Goal: Find specific page/section

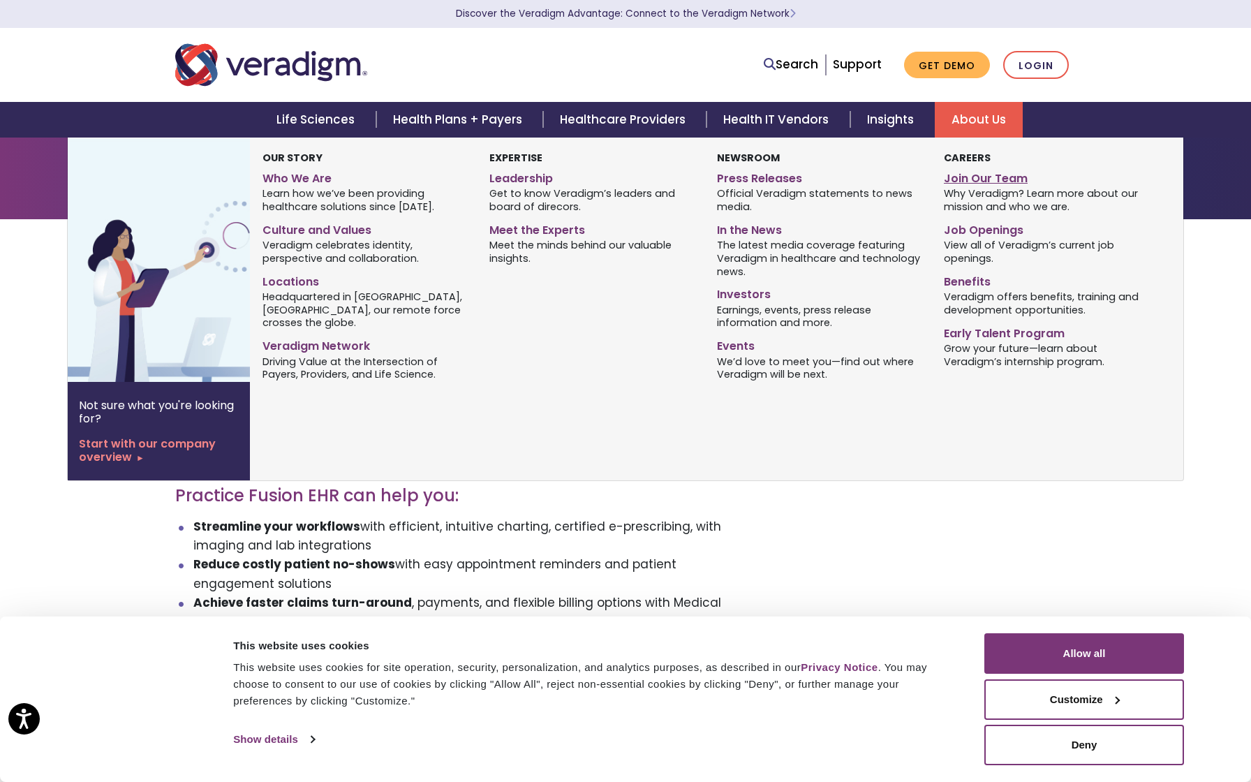
click at [979, 180] on link "Join Our Team" at bounding box center [1047, 176] width 206 height 20
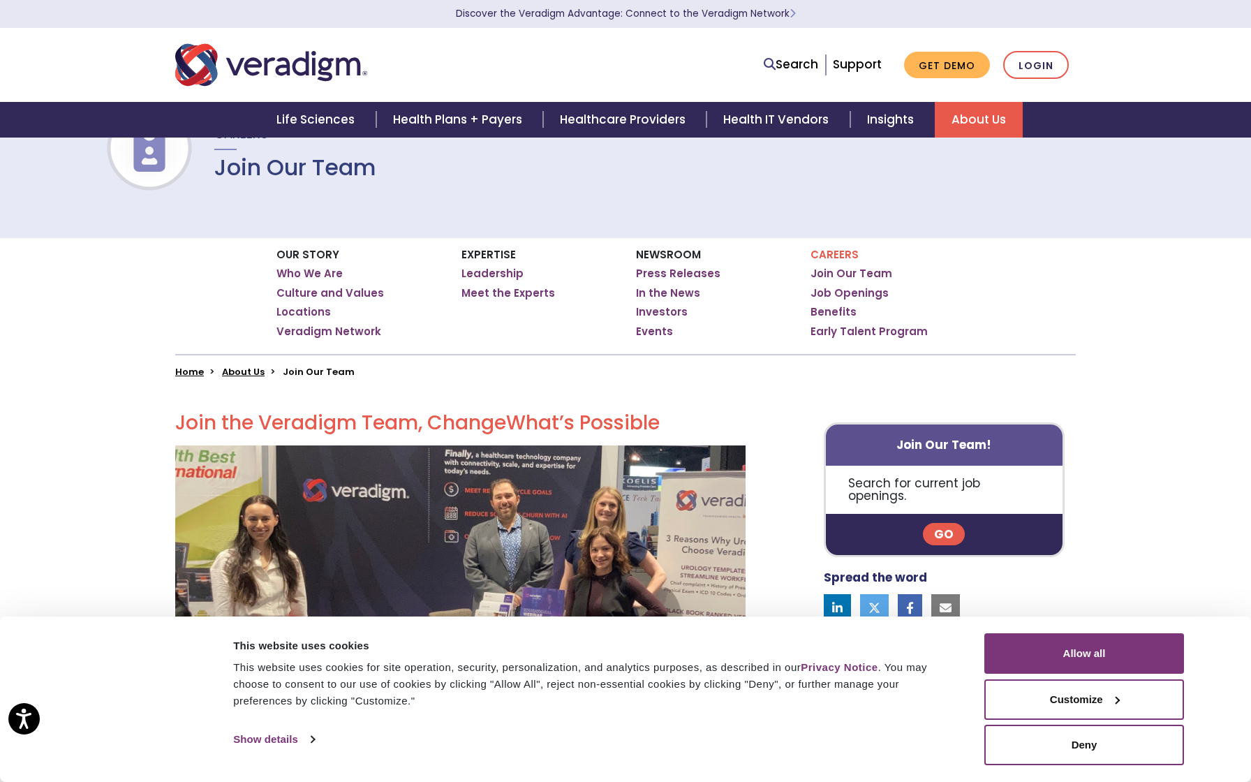
scroll to position [74, 0]
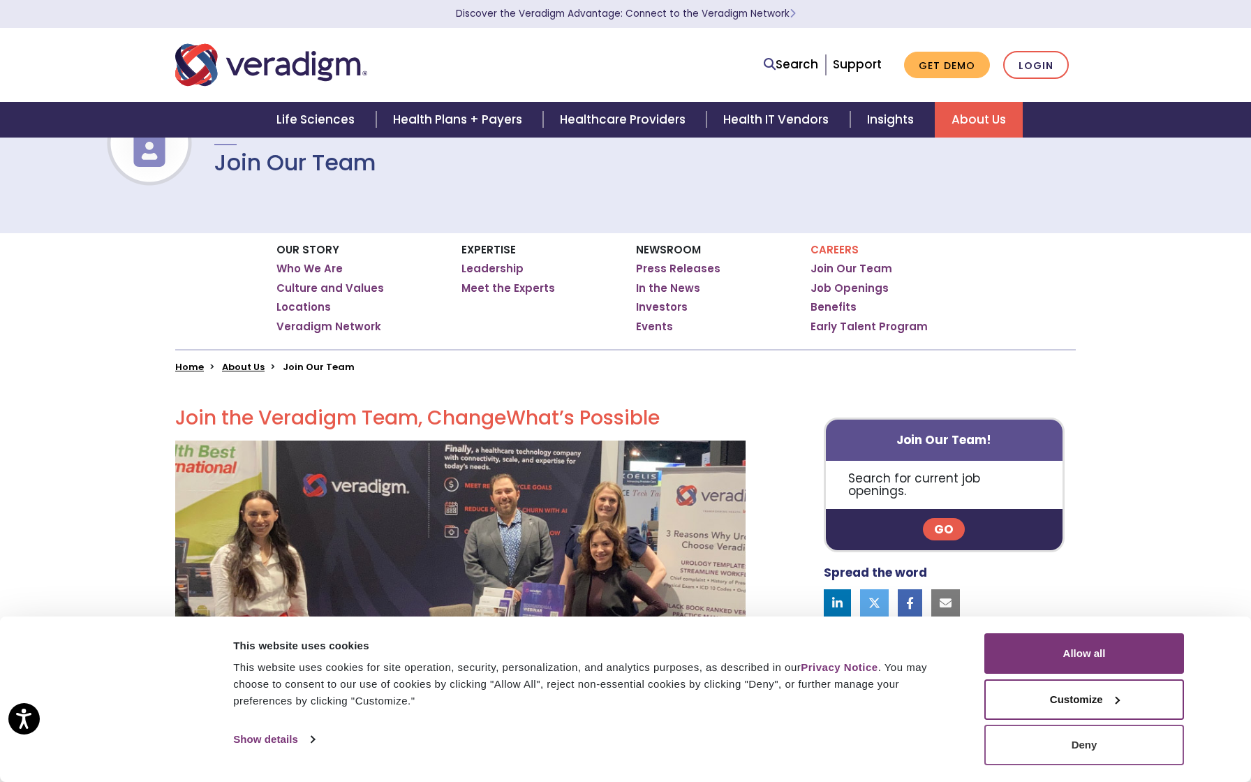
click at [1056, 739] on button "Deny" at bounding box center [1085, 745] width 200 height 40
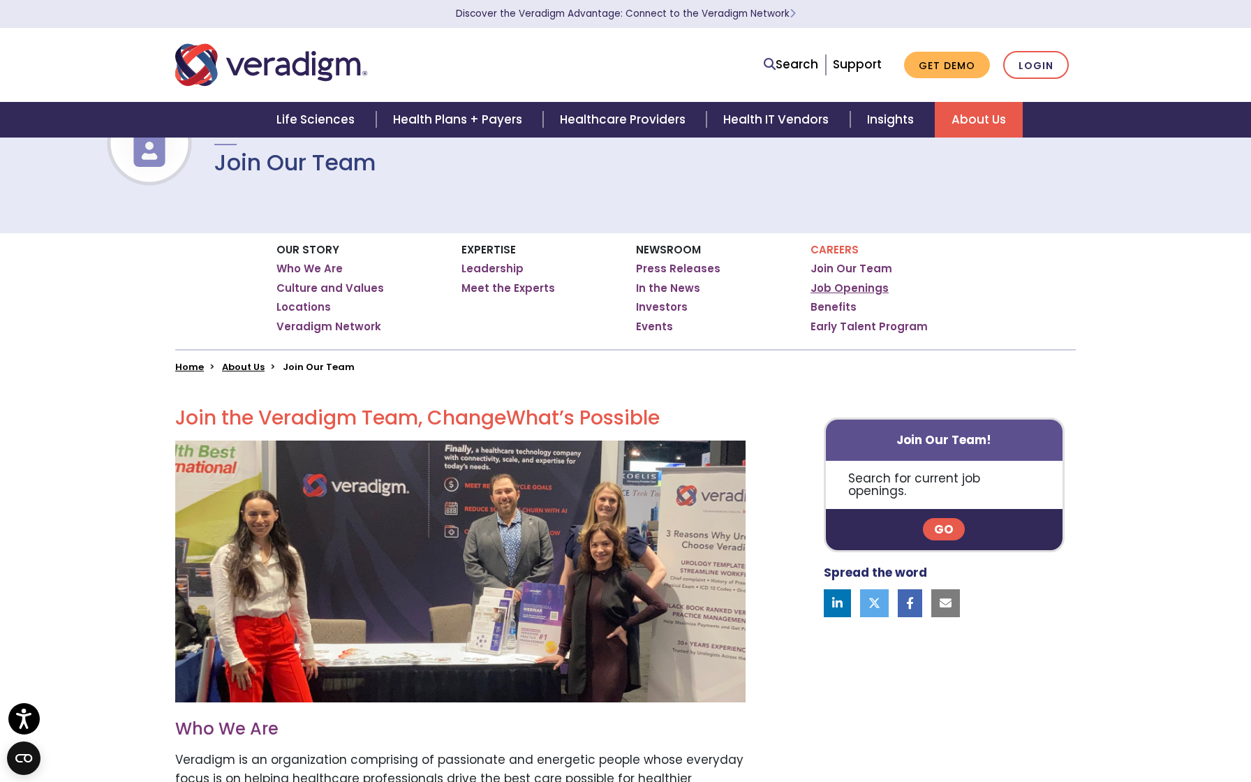
click at [843, 291] on link "Job Openings" at bounding box center [850, 288] width 78 height 14
